Goal: Task Accomplishment & Management: Use online tool/utility

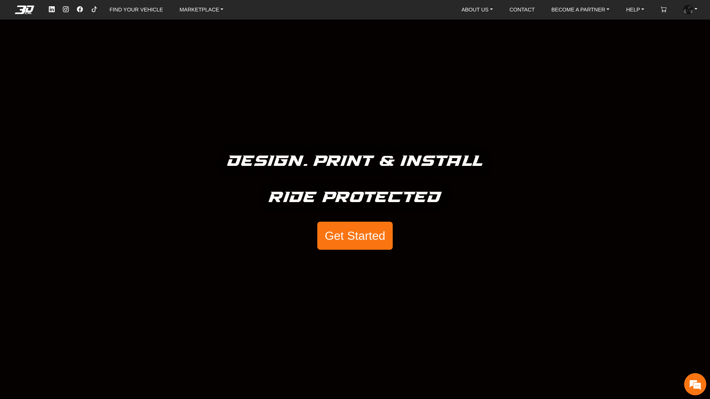
click at [138, 7] on link "FIND YOUR VEHICLE" at bounding box center [135, 10] width 59 height 12
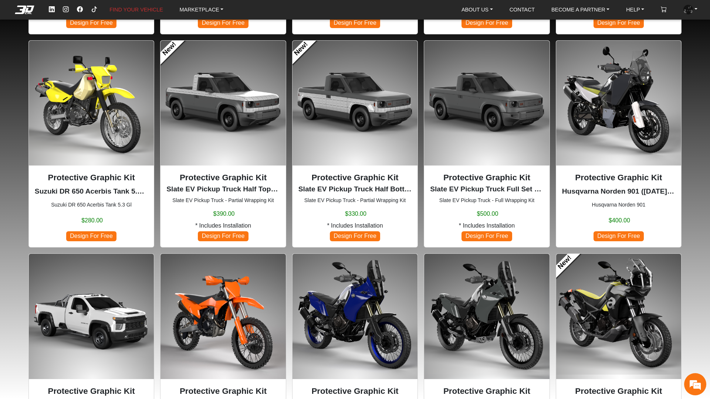
scroll to position [259, 0]
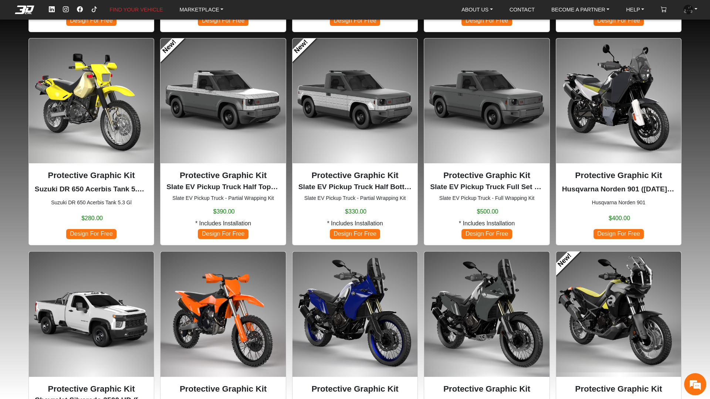
click at [587, 303] on img at bounding box center [618, 314] width 125 height 125
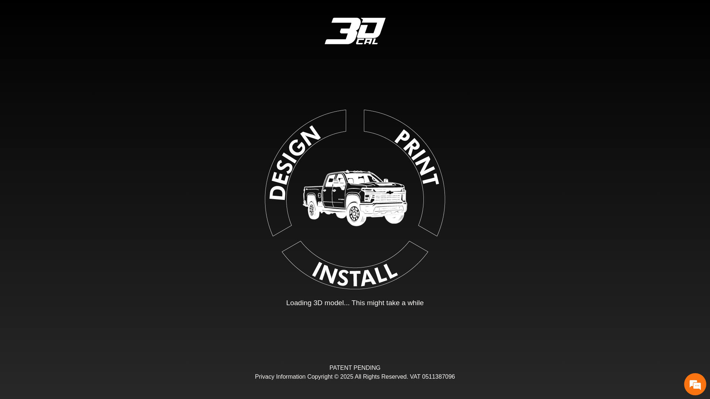
type input "*"
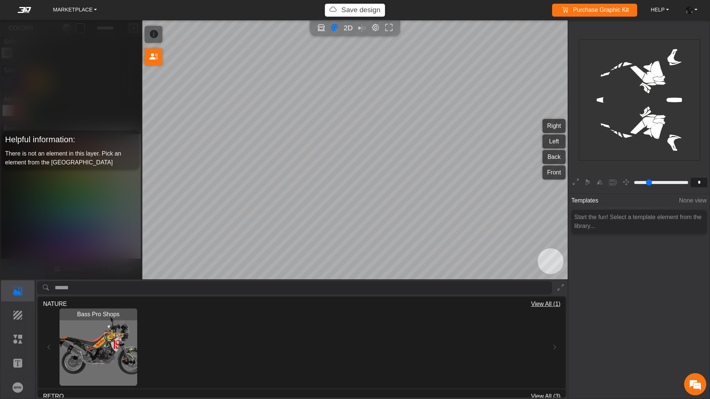
click at [25, 9] on em at bounding box center [25, 10] width 30 height 6
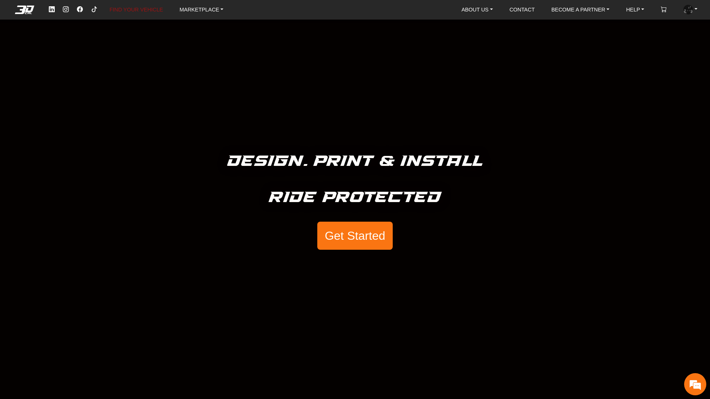
click at [134, 9] on link "FIND YOUR VEHICLE" at bounding box center [135, 10] width 59 height 12
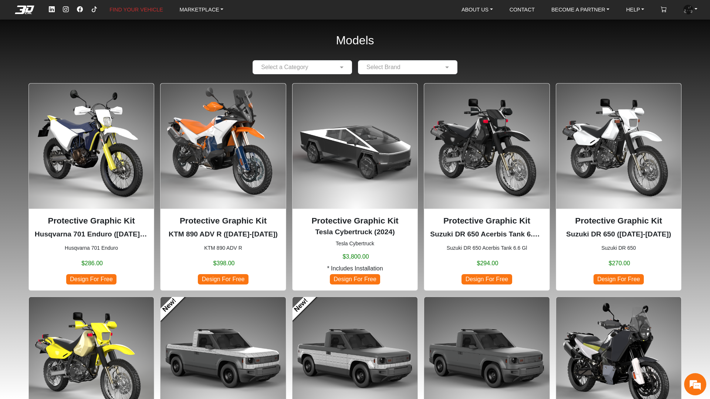
click at [380, 167] on img at bounding box center [354, 146] width 125 height 125
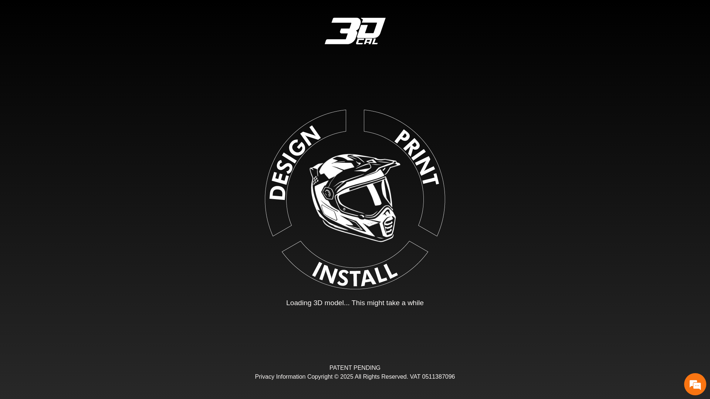
type input "*"
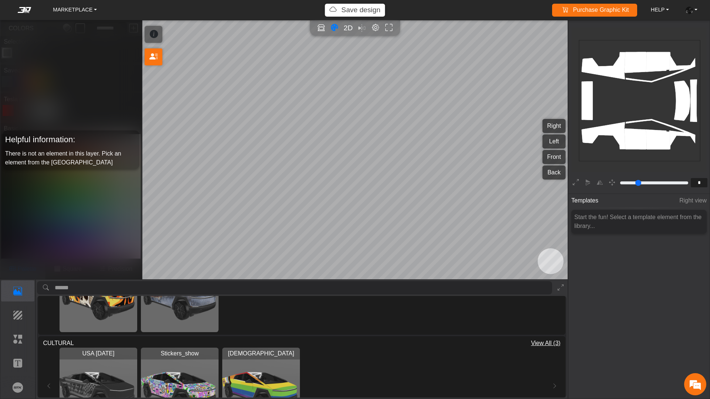
scroll to position [739, 0]
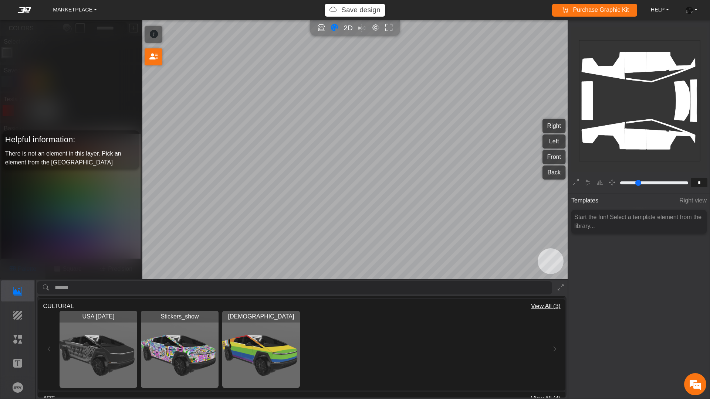
click at [114, 353] on img "View USA Independence Day" at bounding box center [99, 350] width 78 height 78
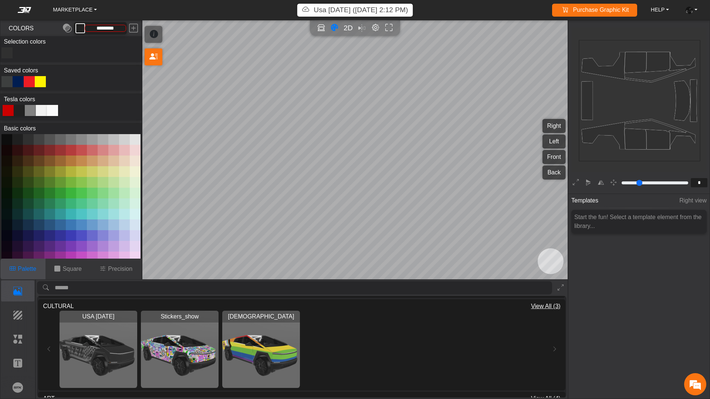
type input "*********"
click at [0, 0] on p "Elements" at bounding box center [0, 0] width 0 height 0
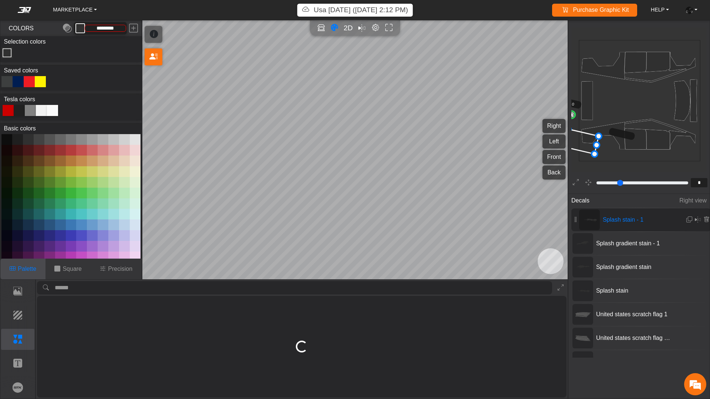
type input "*"
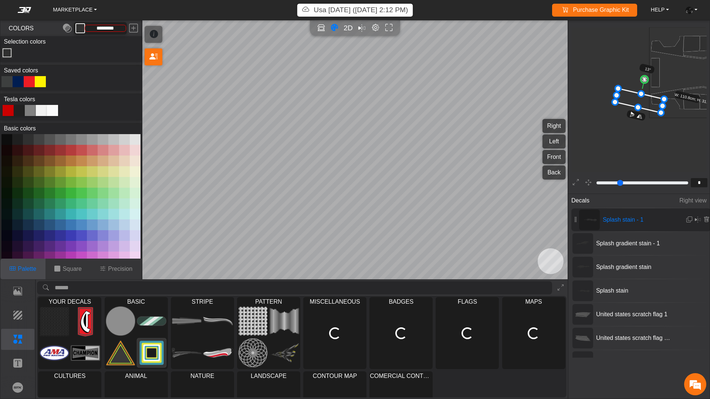
click at [626, 317] on span "United states scratch flag 1" at bounding box center [634, 314] width 82 height 9
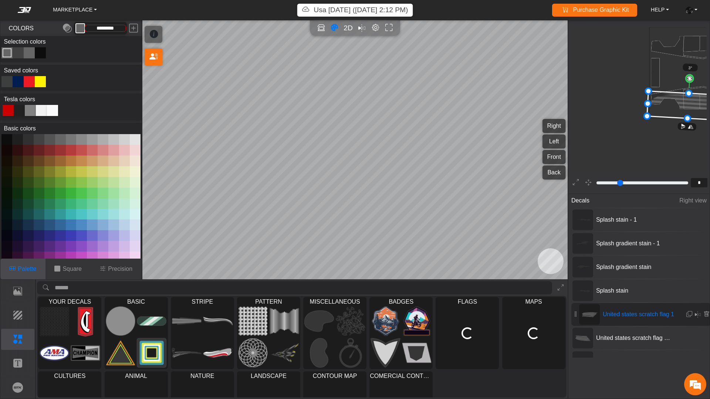
type input "*********"
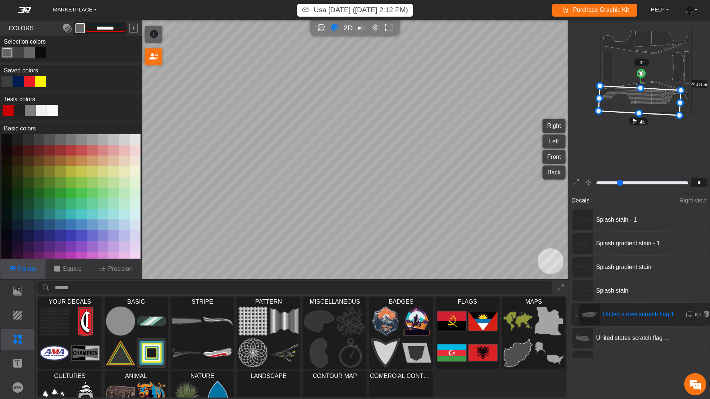
click at [576, 179] on icon at bounding box center [575, 183] width 6 height 10
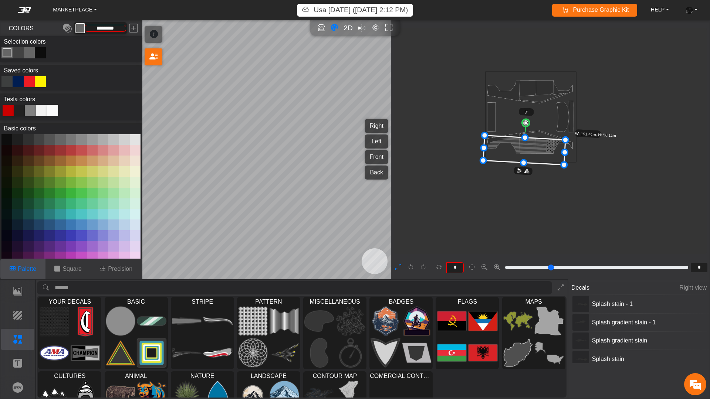
scroll to position [54, 0]
type input "*"
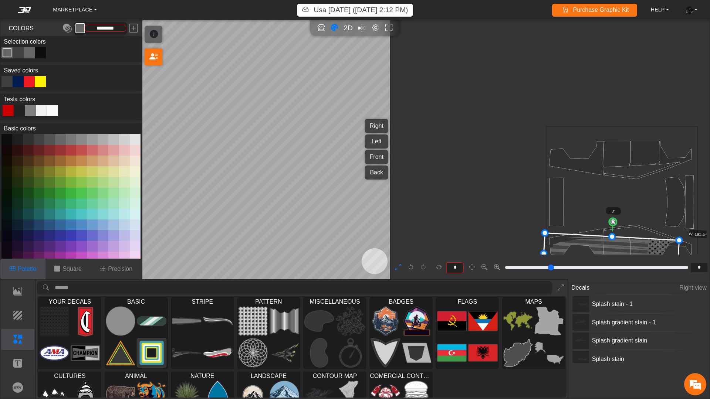
scroll to position [169, 60]
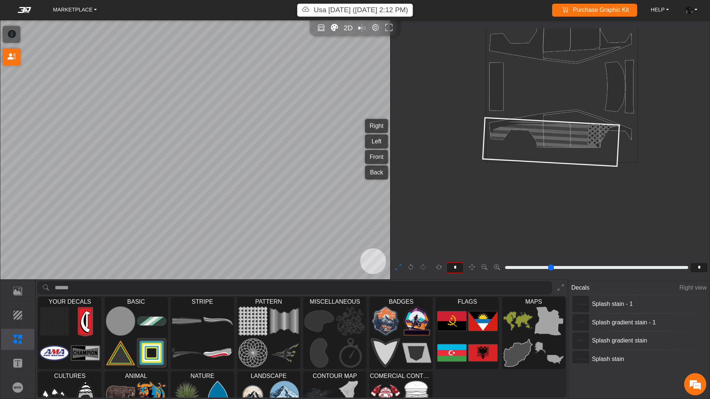
type input "*"
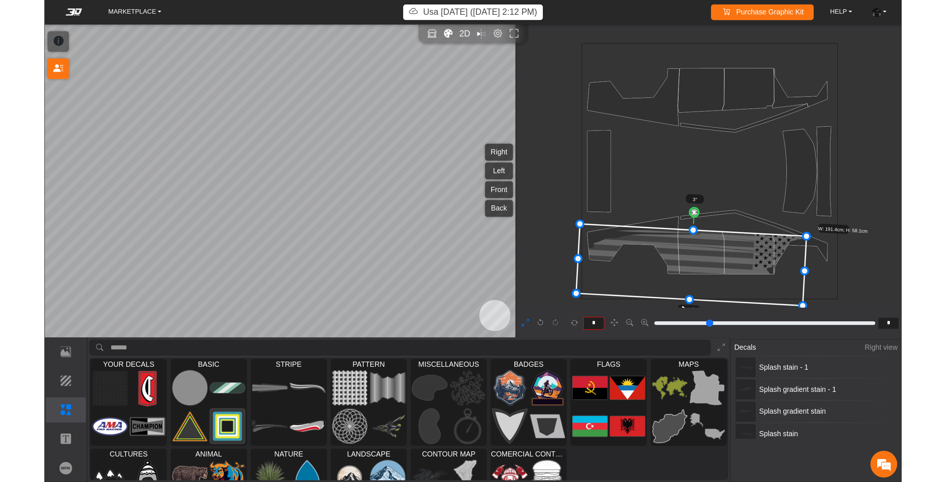
scroll to position [0, 0]
